Goal: Information Seeking & Learning: Check status

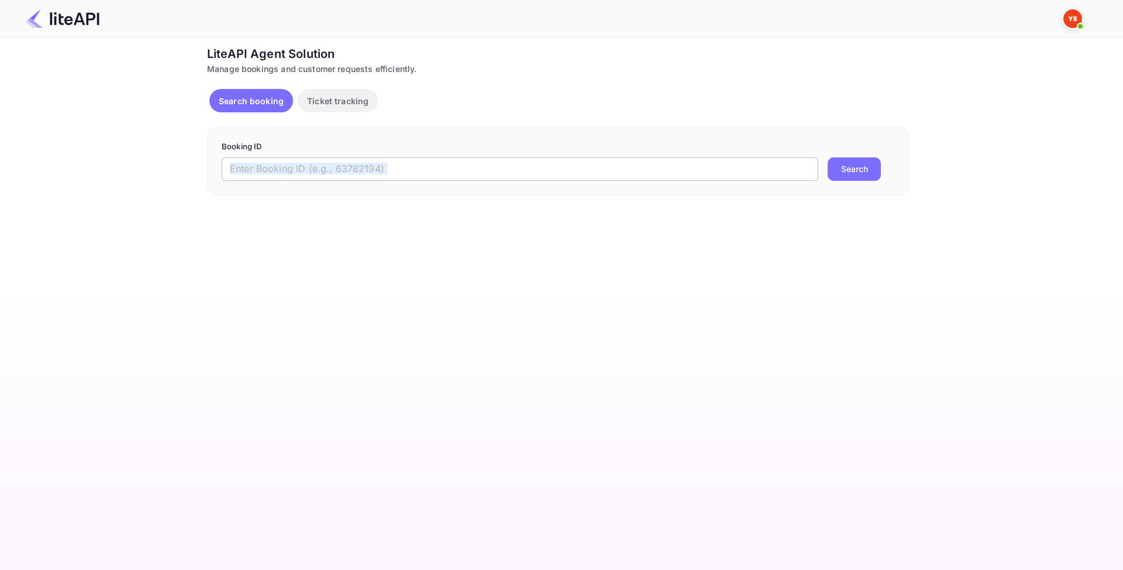
drag, startPoint x: 422, startPoint y: 186, endPoint x: 417, endPoint y: 170, distance: 16.5
click at [417, 170] on div "Booking ID ​ Search" at bounding box center [558, 160] width 702 height 69
click at [427, 170] on input "text" at bounding box center [520, 168] width 597 height 23
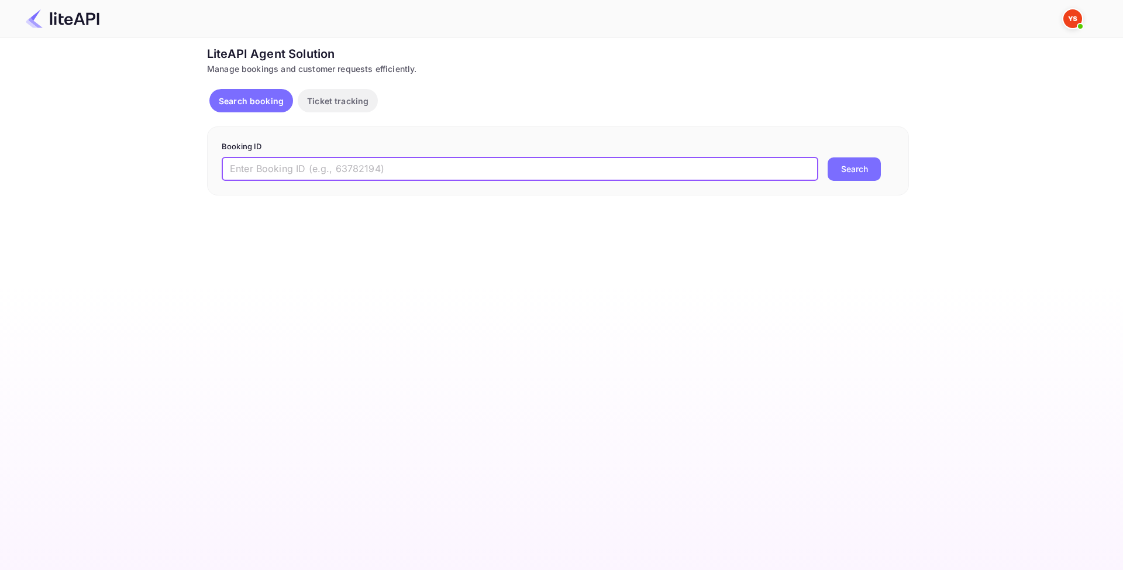
paste input "8807395"
type input "8807395"
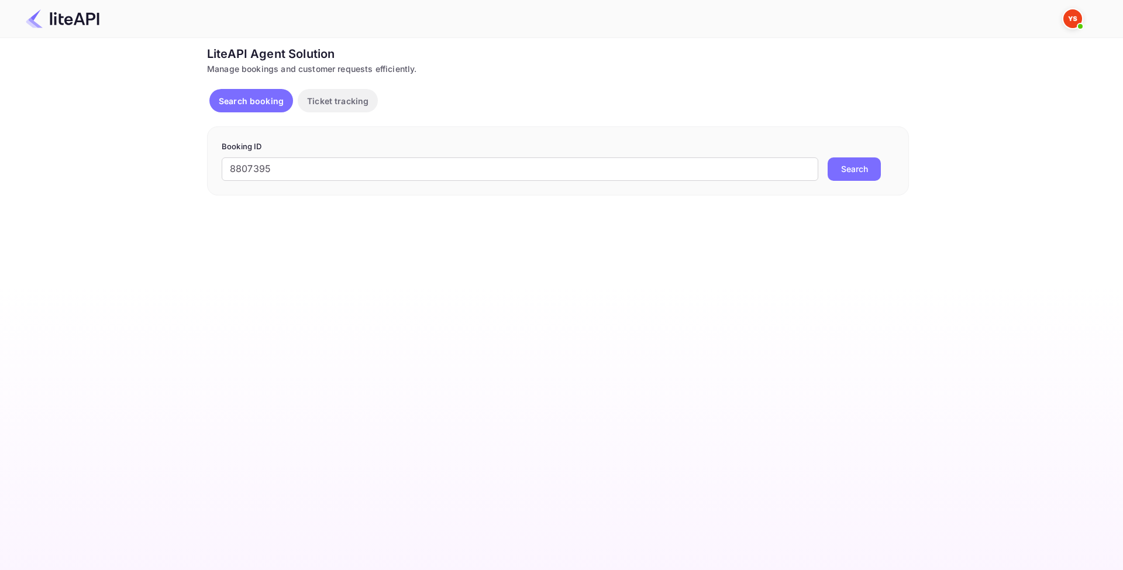
click at [841, 171] on button "Search" at bounding box center [854, 168] width 53 height 23
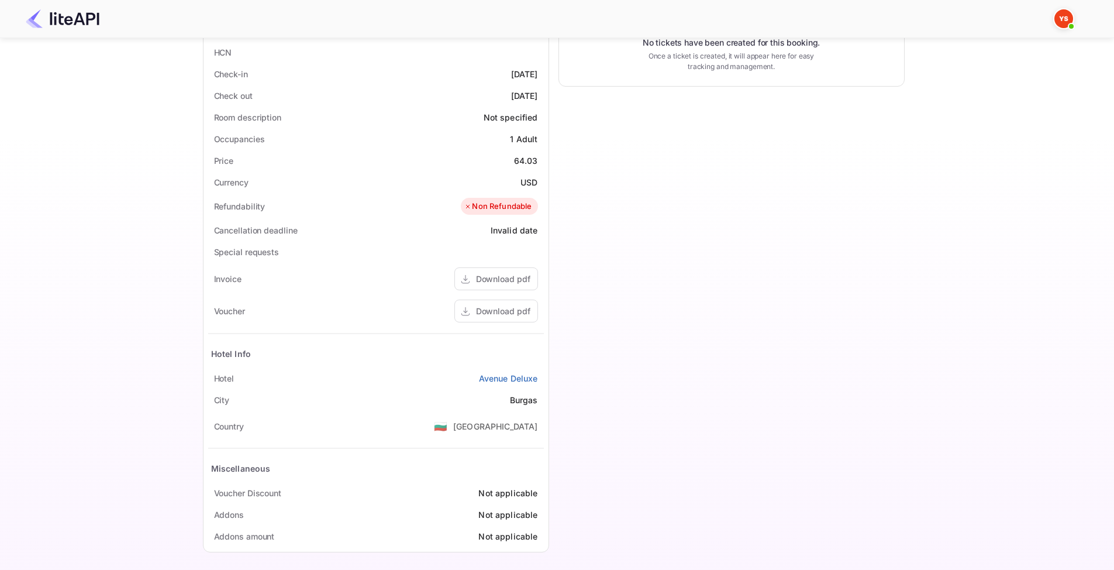
scroll to position [281, 0]
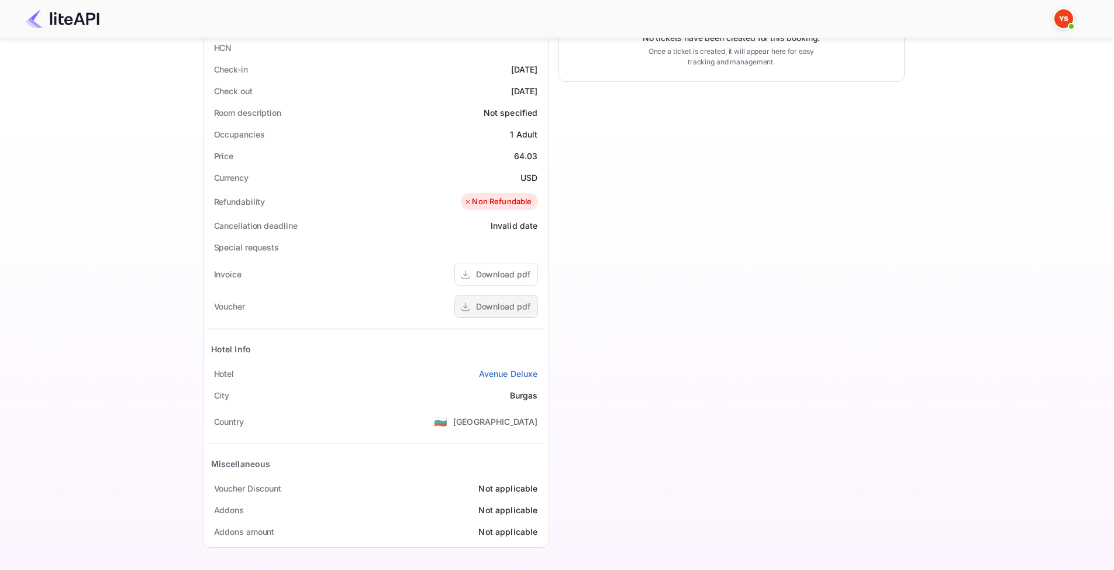
click at [487, 304] on div "Download pdf" at bounding box center [503, 306] width 54 height 12
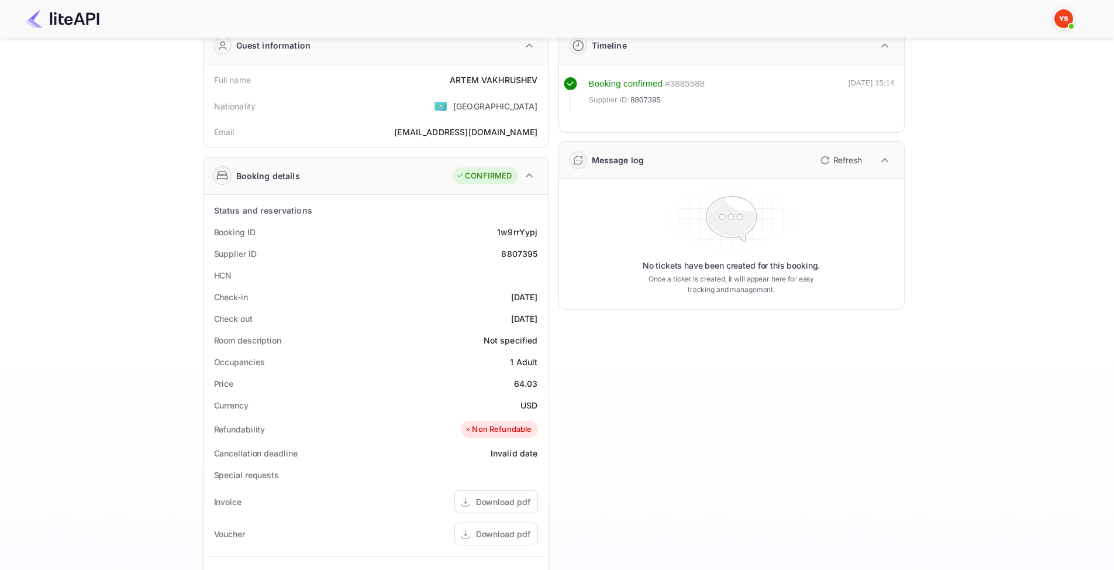
scroll to position [0, 0]
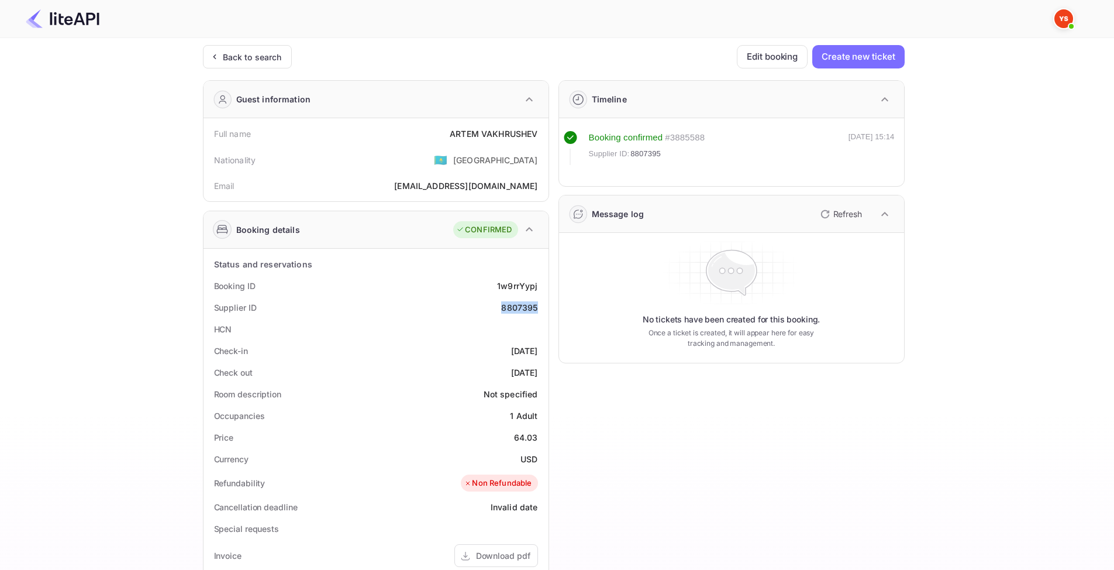
drag, startPoint x: 523, startPoint y: 309, endPoint x: 544, endPoint y: 310, distance: 20.5
click at [544, 310] on div "Status and reservations Booking ID 1w9rrYypj Supplier ID 8807395 HCN Check-in […" at bounding box center [376, 539] width 345 height 580
copy div "8807395"
drag, startPoint x: 495, startPoint y: 284, endPoint x: 542, endPoint y: 287, distance: 47.5
click at [542, 287] on div "Booking ID 1w9rrYypj" at bounding box center [376, 286] width 336 height 22
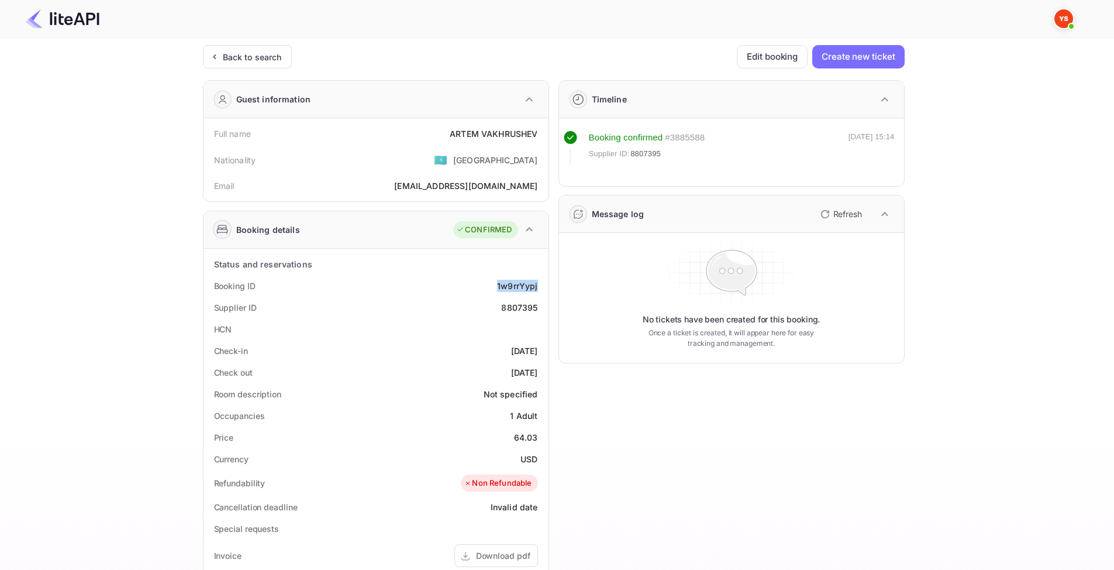
copy div "1w9rrYypj"
click at [438, 135] on div "Full name [PERSON_NAME]" at bounding box center [376, 134] width 336 height 22
drag, startPoint x: 452, startPoint y: 131, endPoint x: 537, endPoint y: 130, distance: 84.8
click at [537, 130] on div "ARTEM VAKHRUSHEV" at bounding box center [494, 134] width 88 height 12
copy div "ARTEM VAKHRUSHEV"
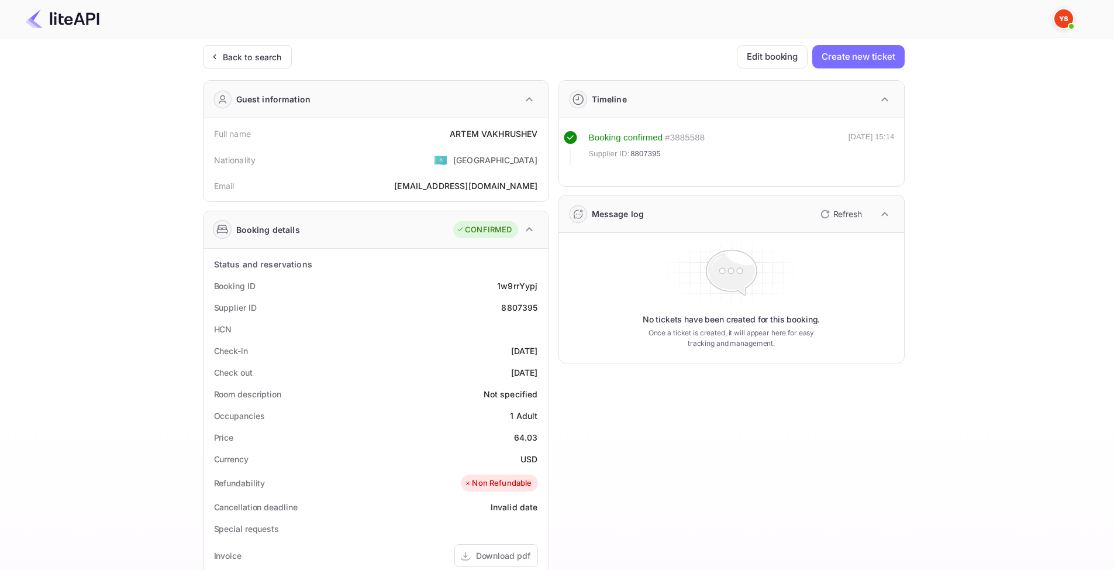
click at [534, 277] on div "Booking ID 1w9rrYypj" at bounding box center [376, 286] width 336 height 22
click at [525, 286] on div "1w9rrYypj" at bounding box center [517, 286] width 40 height 12
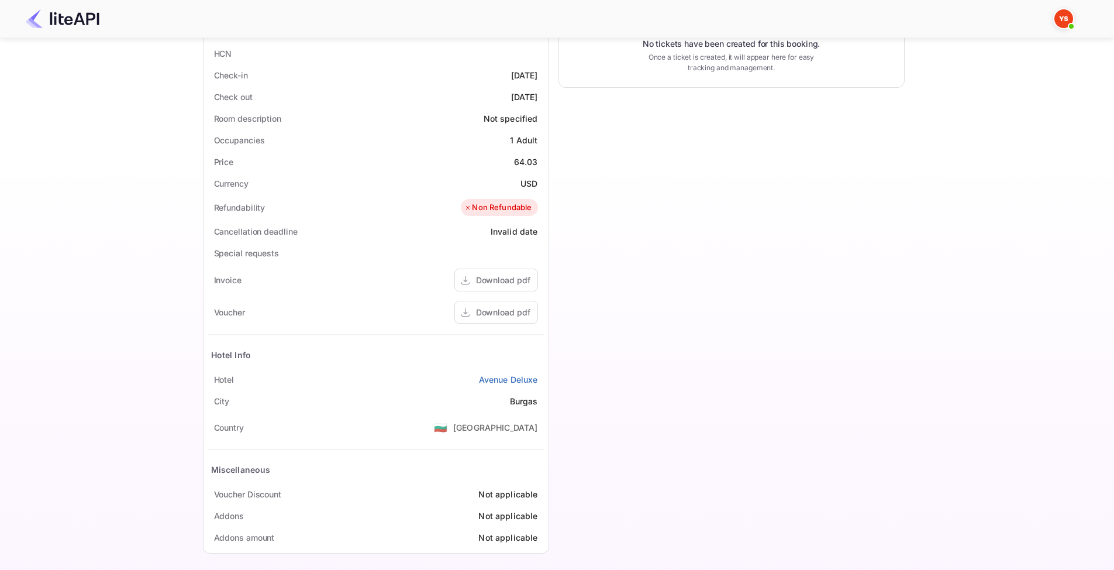
scroll to position [281, 0]
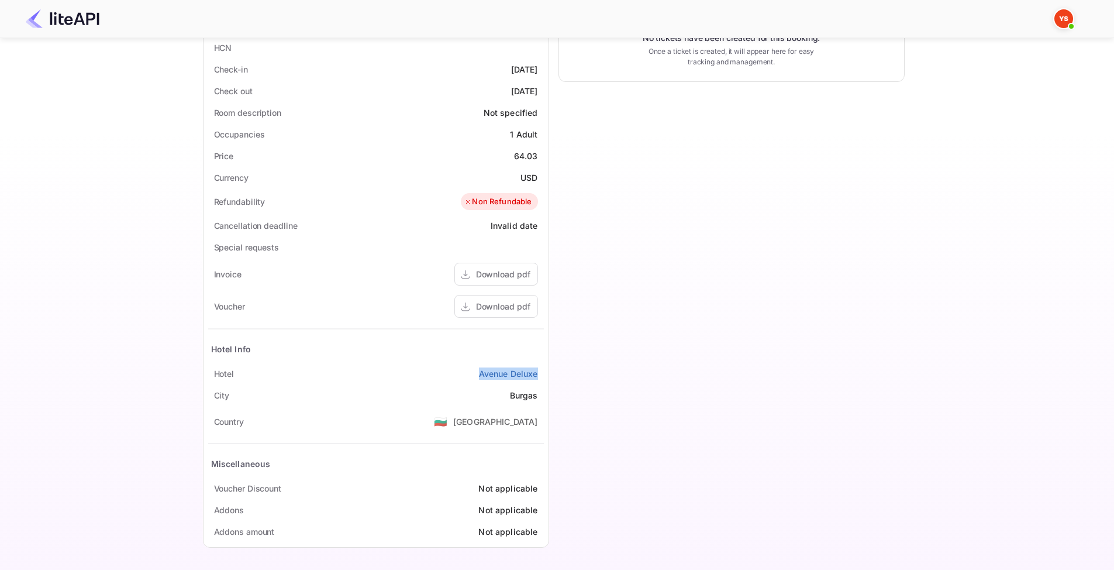
drag, startPoint x: 473, startPoint y: 375, endPoint x: 542, endPoint y: 374, distance: 69.0
click at [542, 374] on div "[GEOGRAPHIC_DATA] Deluxe" at bounding box center [376, 374] width 336 height 22
copy link "Avenue Deluxe"
